Goal: Transaction & Acquisition: Subscribe to service/newsletter

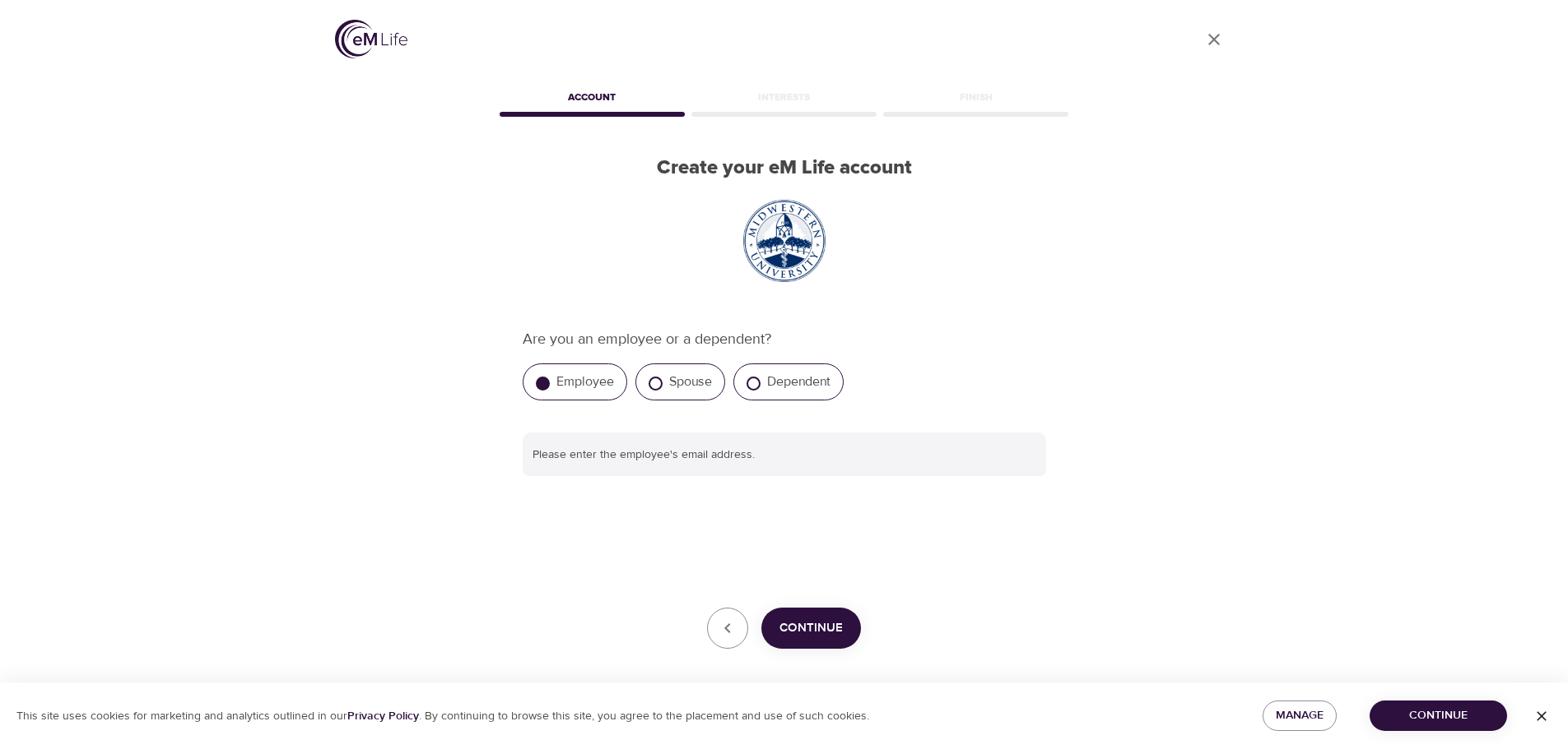
click at [824, 635] on span "Continue" at bounding box center [810, 628] width 63 height 21
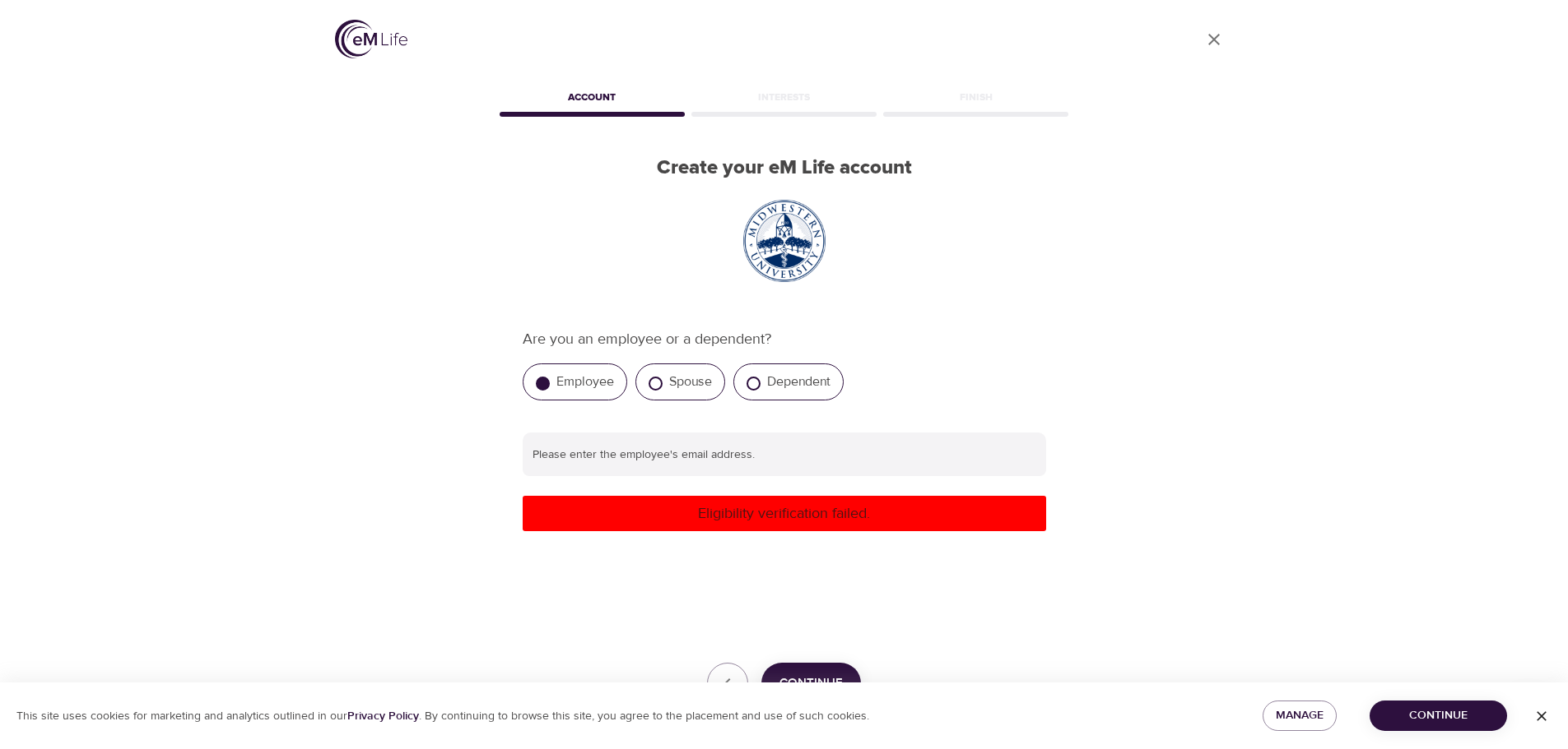
click at [833, 613] on div "Are you an employee or a dependent? Employee Spouse Dependent Please enter the …" at bounding box center [784, 516] width 524 height 376
click at [707, 465] on input "text" at bounding box center [784, 455] width 524 height 44
click at [1166, 419] on div "User Profile Account Interests Finish Create your eM Life account Are you an em…" at bounding box center [784, 374] width 938 height 749
click at [593, 460] on input "[EMAIL_ADDRESS][DOMAIN_NAME]" at bounding box center [784, 455] width 524 height 44
click at [745, 445] on input "[EMAIL_ADDRESS][DOMAIN_NAME]" at bounding box center [784, 455] width 524 height 44
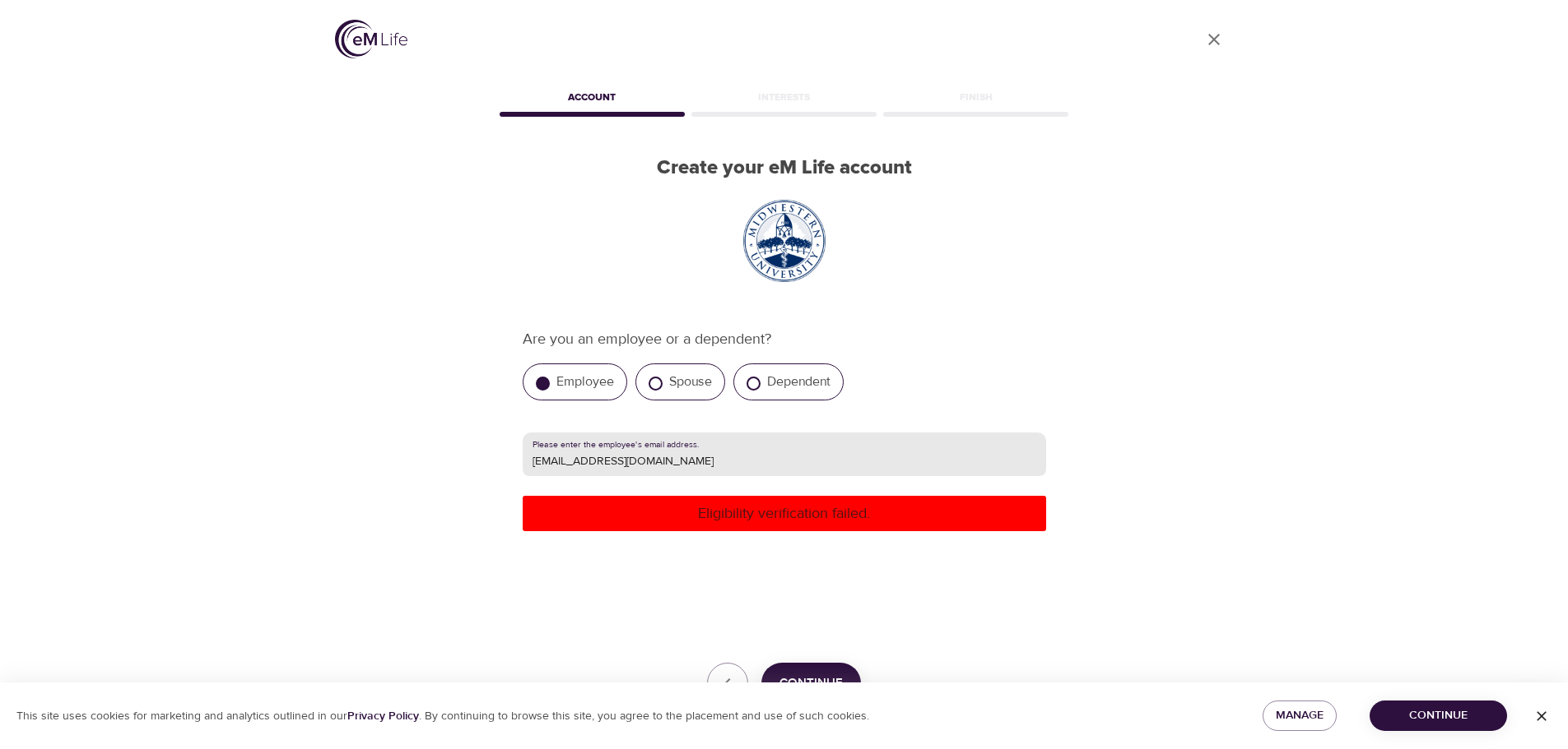
type input "[EMAIL_ADDRESS][DOMAIN_NAME]"
click at [689, 517] on p "Eligibility verification failed." at bounding box center [784, 514] width 511 height 22
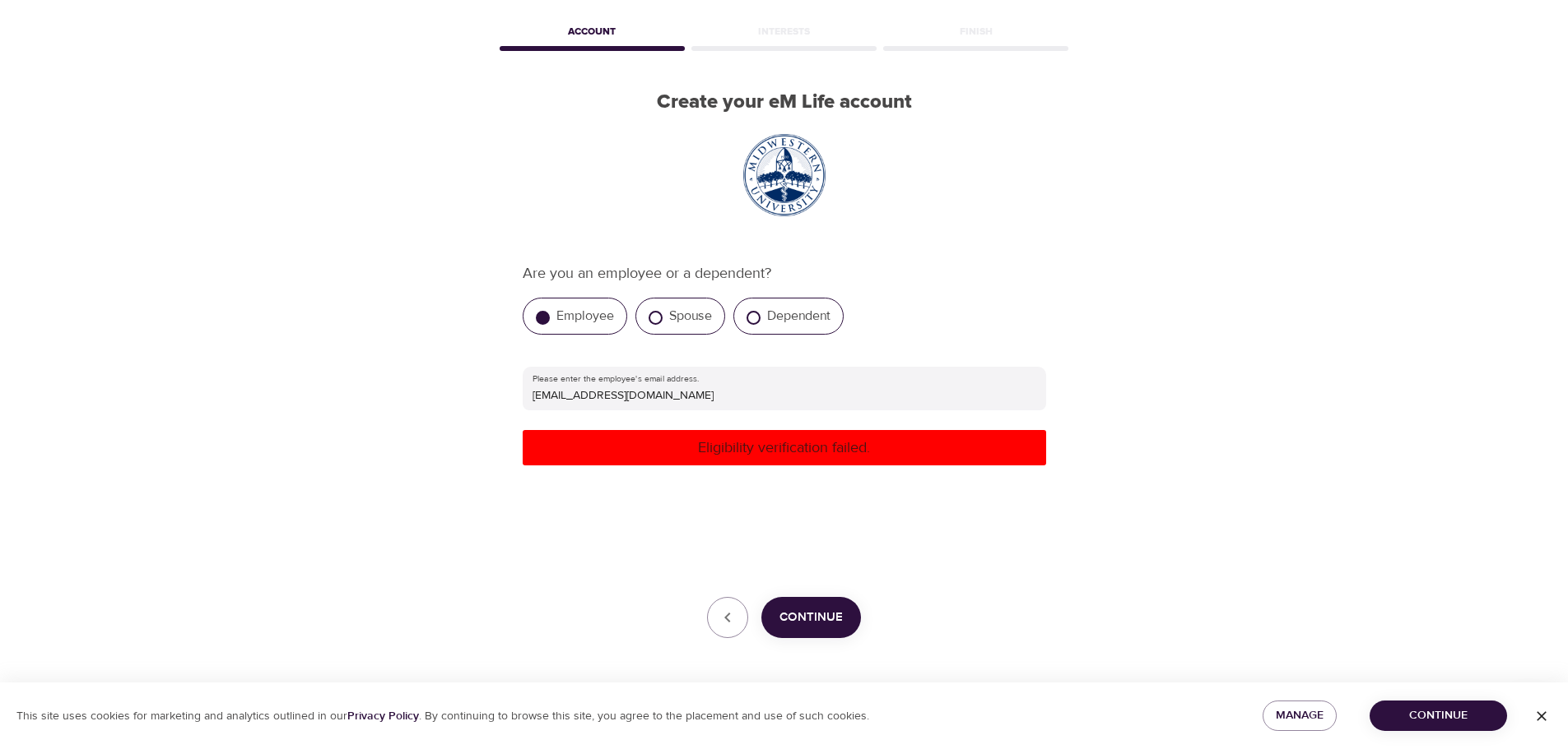
click at [840, 614] on span "Continue" at bounding box center [810, 618] width 63 height 21
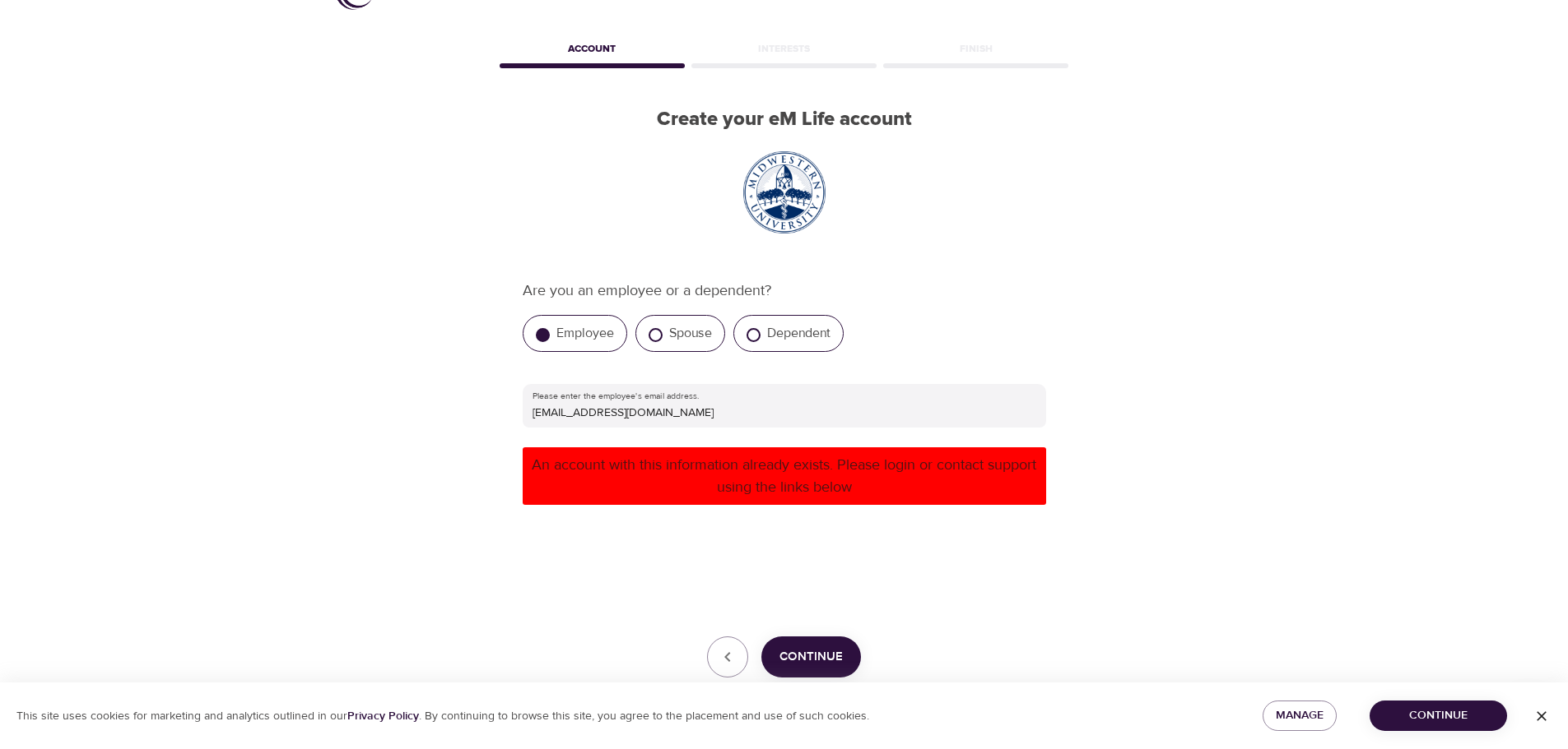
scroll to position [88, 0]
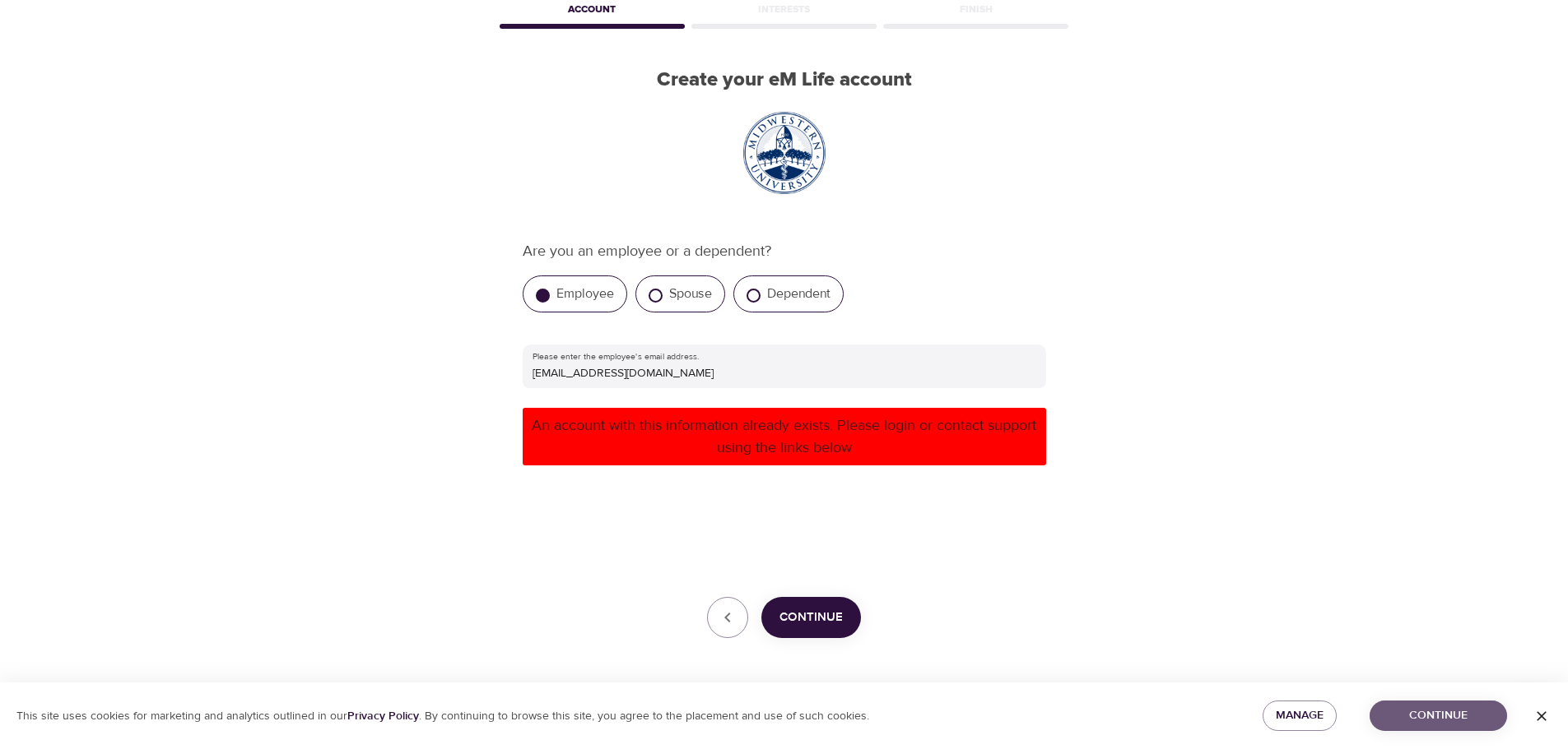
click at [1436, 717] on span "Continue" at bounding box center [1438, 716] width 111 height 20
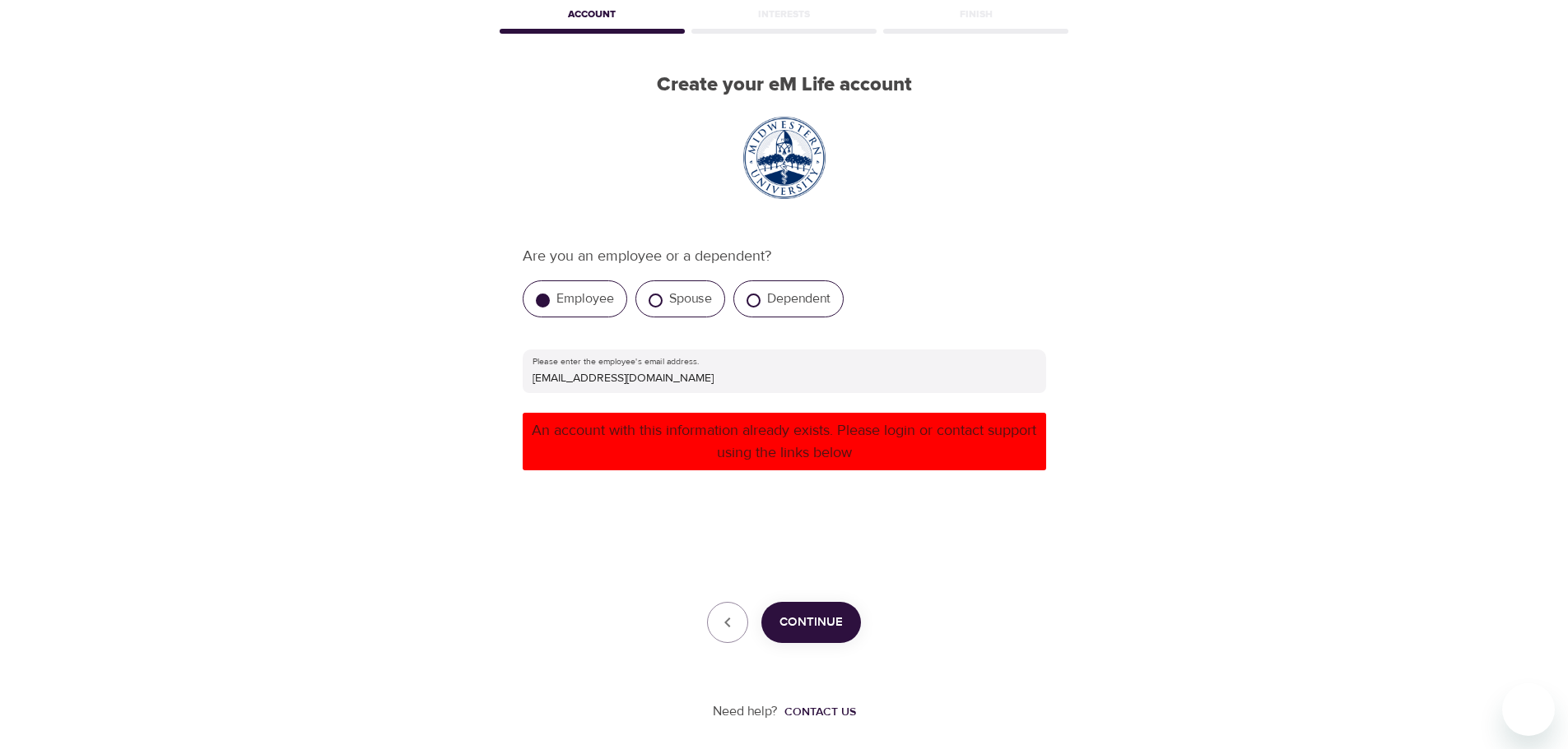
scroll to position [0, 0]
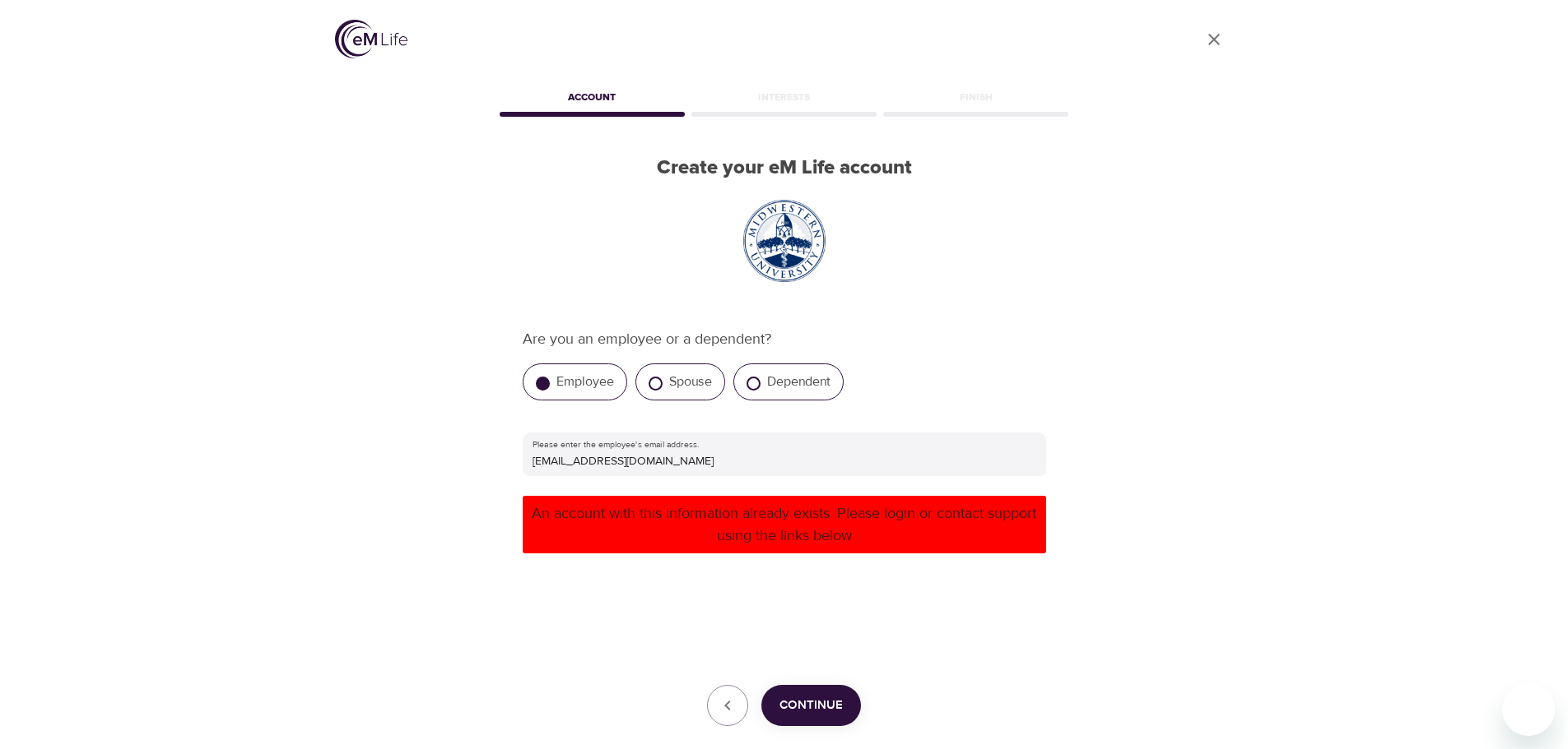
click at [1227, 42] on link "User Profile" at bounding box center [1214, 39] width 40 height 40
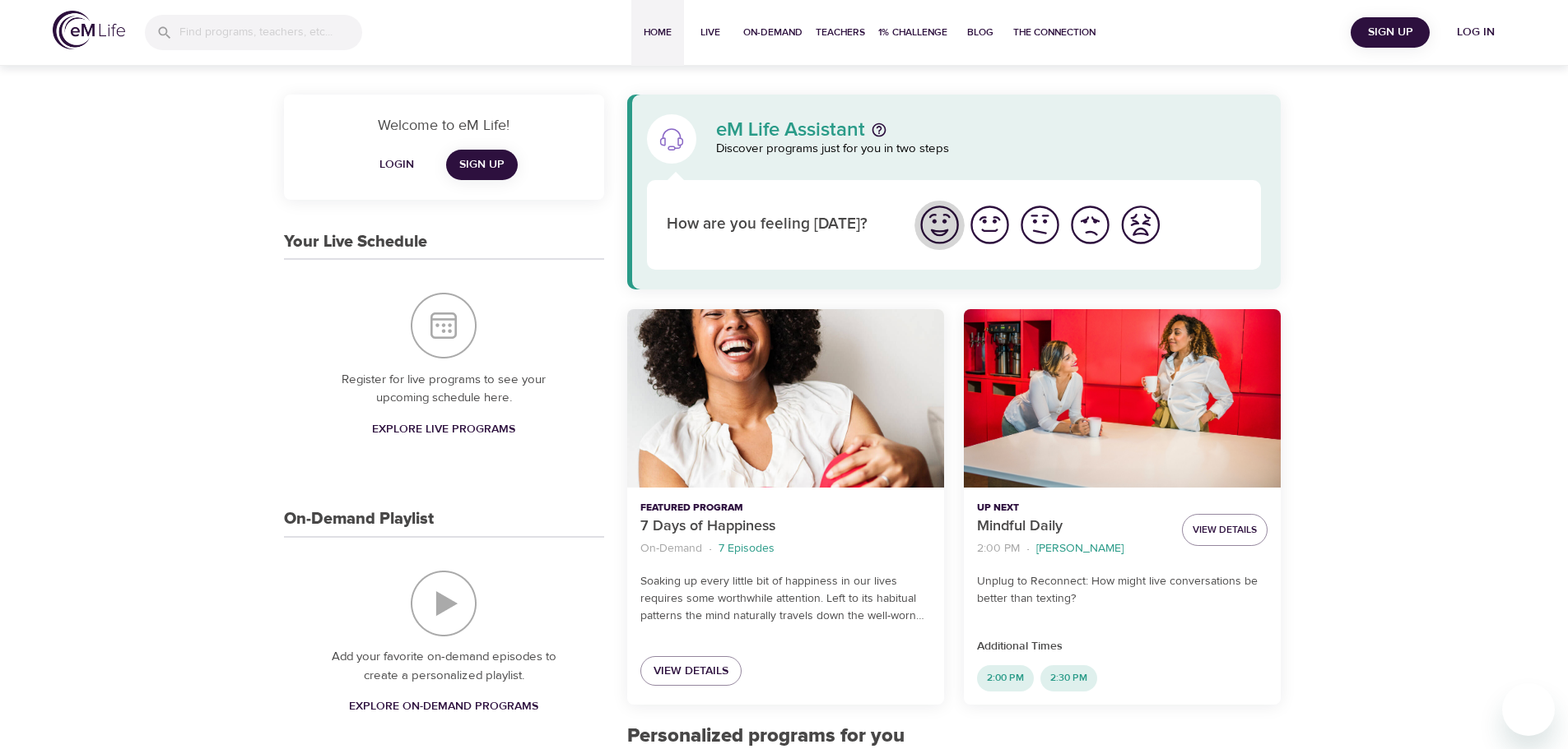
click at [939, 227] on img "I'm feeling great" at bounding box center [939, 225] width 45 height 45
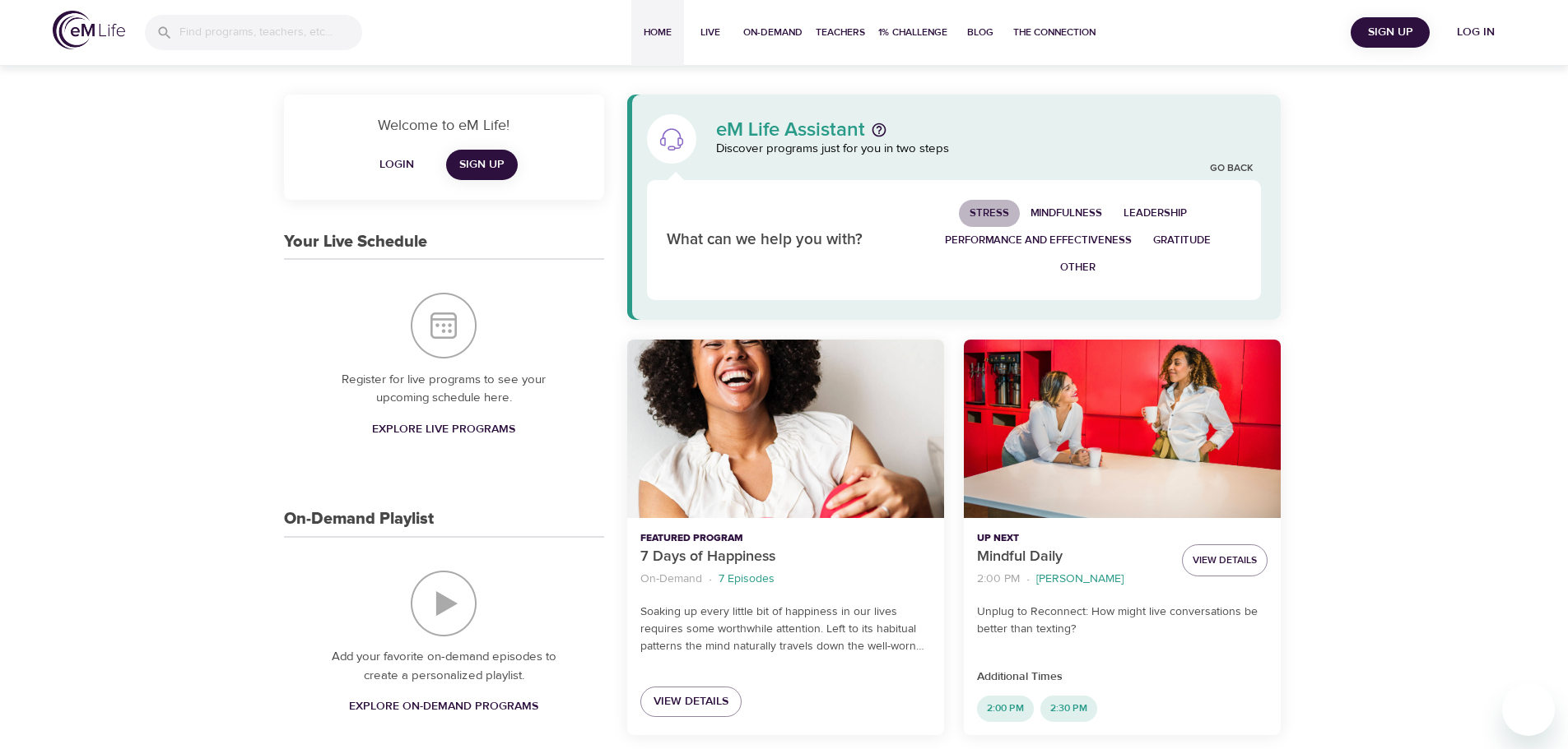
click at [995, 204] on span "Stress" at bounding box center [989, 214] width 40 height 18
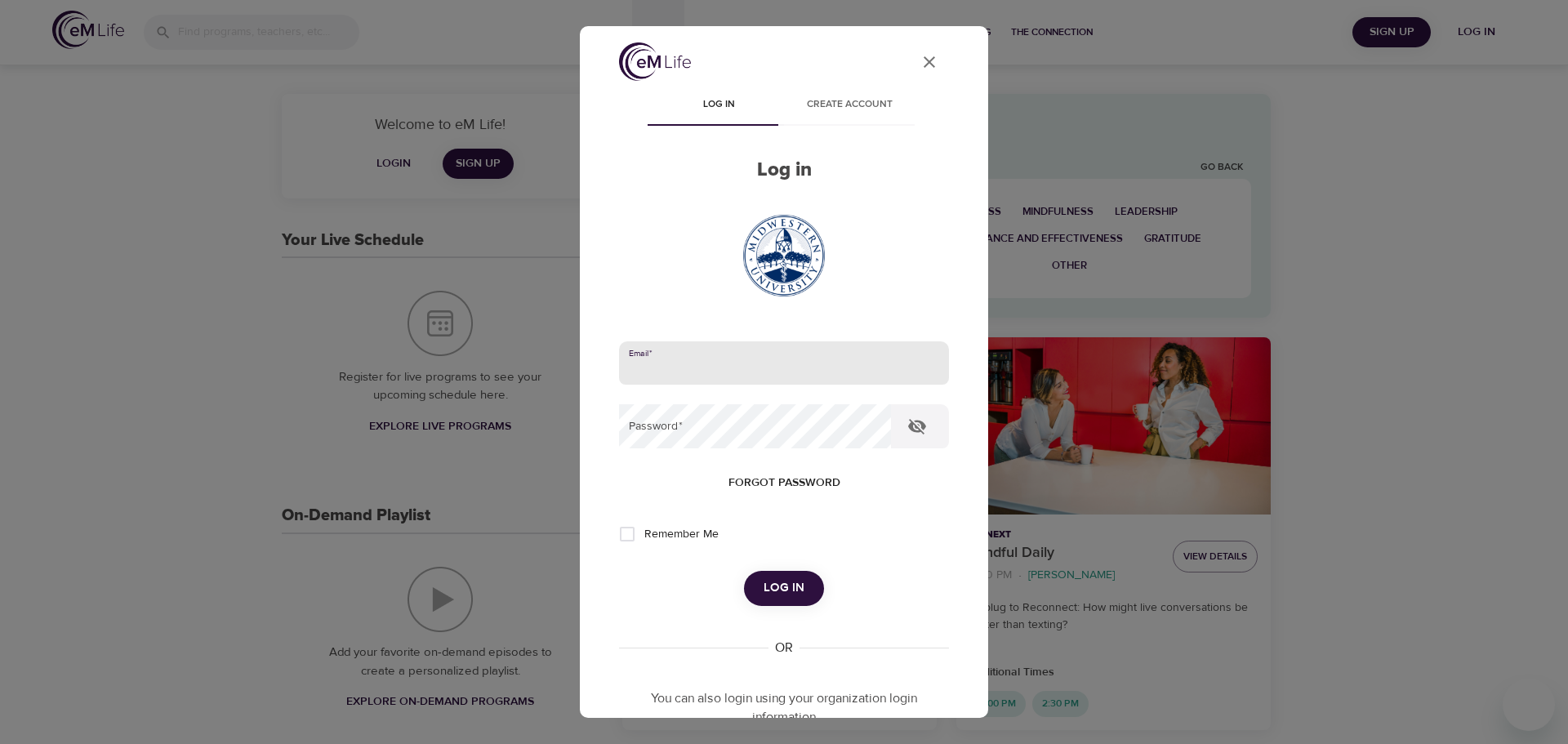
click at [700, 359] on input "email" at bounding box center [783, 364] width 330 height 44
type input "[EMAIL_ADDRESS][DOMAIN_NAME]"
click at [788, 585] on span "Log in" at bounding box center [784, 588] width 40 height 21
